Goal: Complete application form

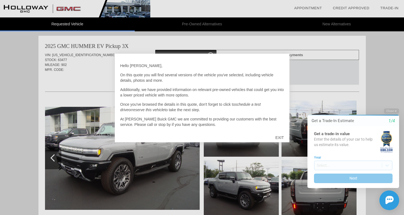
scroll to position [1, 0]
click at [87, 79] on div at bounding box center [202, 107] width 404 height 215
click at [273, 162] on div at bounding box center [202, 107] width 404 height 215
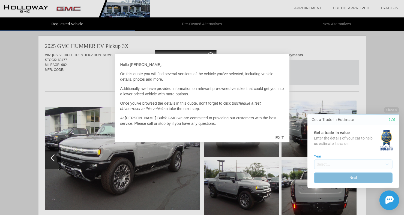
click at [351, 178] on button "Next" at bounding box center [353, 178] width 79 height 11
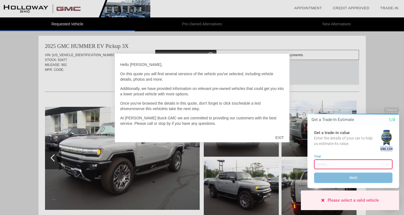
click at [349, 178] on button "Next" at bounding box center [353, 178] width 79 height 11
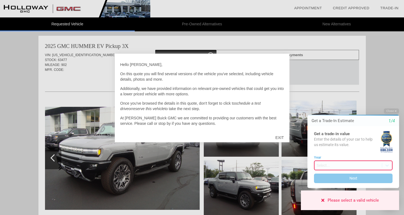
click at [340, 197] on div "Please select a valid vehicle" at bounding box center [350, 201] width 98 height 20
click at [188, 156] on div at bounding box center [202, 107] width 404 height 215
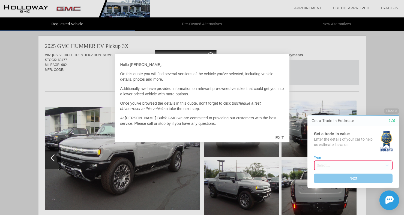
scroll to position [0, 0]
drag, startPoint x: 29, startPoint y: 181, endPoint x: 34, endPoint y: 179, distance: 4.8
click at [32, 178] on div at bounding box center [202, 107] width 404 height 215
click at [308, 6] on link "Appointment" at bounding box center [308, 8] width 28 height 4
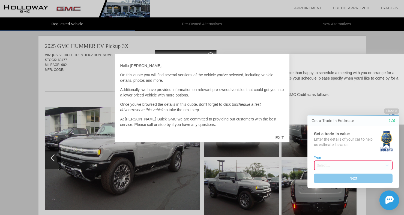
click at [357, 10] on link "Credit Approved" at bounding box center [351, 8] width 37 height 4
